Goal: Task Accomplishment & Management: Complete application form

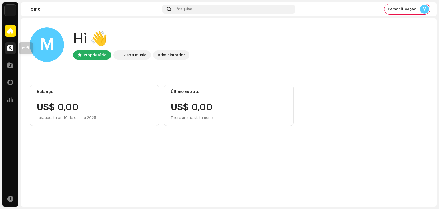
click at [11, 46] on span at bounding box center [10, 48] width 6 height 5
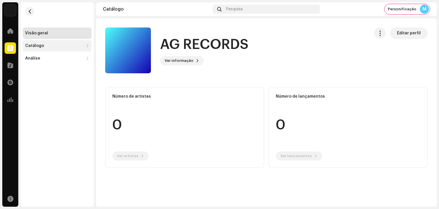
click at [37, 47] on div "Catálogo" at bounding box center [34, 45] width 19 height 5
click at [47, 55] on div "Lançamentos" at bounding box center [57, 58] width 69 height 11
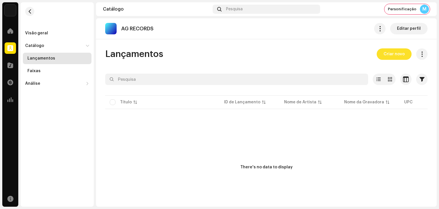
click at [386, 53] on span "Criar novo" at bounding box center [393, 53] width 21 height 11
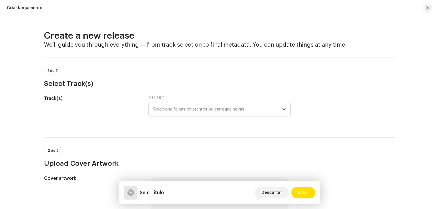
click at [423, 13] on div "Criar lançamento" at bounding box center [219, 8] width 439 height 16
click at [430, 8] on button "button" at bounding box center [427, 7] width 9 height 9
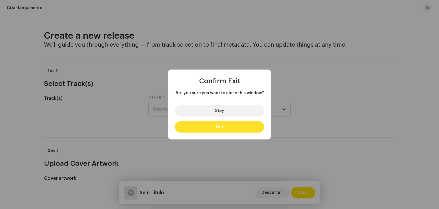
click at [216, 126] on span "Exit" at bounding box center [219, 127] width 7 height 4
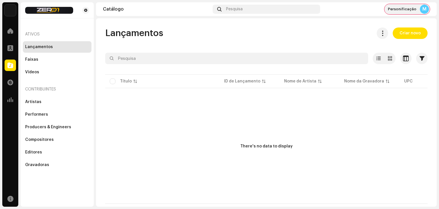
click at [417, 7] on div "Personificação M" at bounding box center [406, 9] width 45 height 10
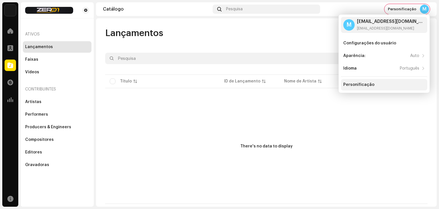
click at [367, 81] on div "Personificação" at bounding box center [384, 84] width 86 height 11
